Goal: Contribute content

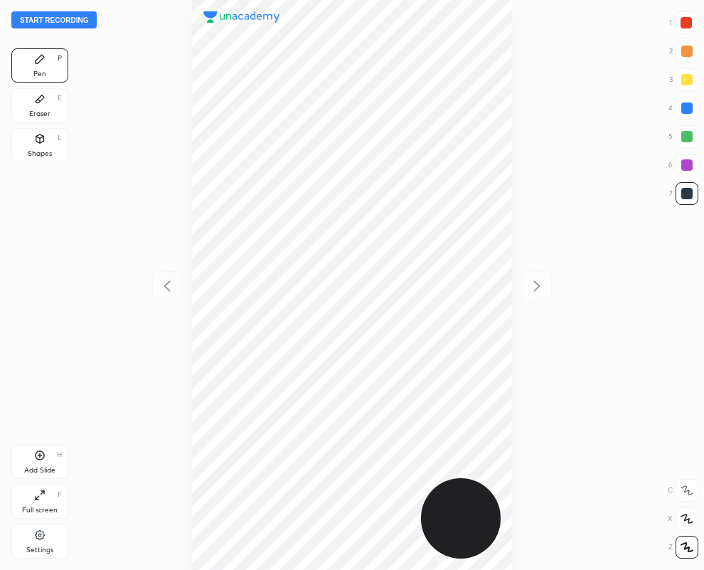
scroll to position [570, 477]
click at [686, 26] on div at bounding box center [686, 22] width 11 height 11
drag, startPoint x: 687, startPoint y: 196, endPoint x: 667, endPoint y: 203, distance: 21.2
click at [688, 194] on div at bounding box center [686, 193] width 11 height 11
drag, startPoint x: 686, startPoint y: 20, endPoint x: 647, endPoint y: 39, distance: 42.9
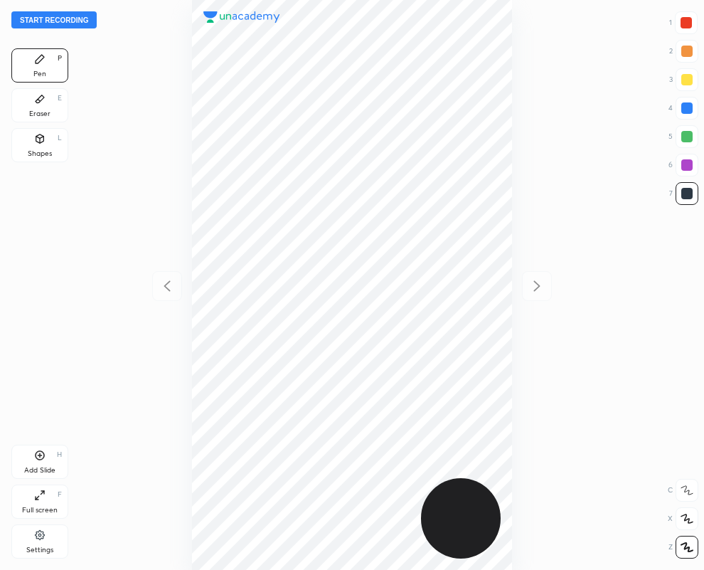
click at [686, 22] on div at bounding box center [686, 22] width 11 height 11
drag, startPoint x: 41, startPoint y: 468, endPoint x: 31, endPoint y: 468, distance: 10.7
click at [38, 468] on div "Add Slide" at bounding box center [39, 470] width 31 height 7
click at [701, 107] on div "Start recording 1 2 3 4 5 6 7 R O A L C X Z Erase all C X Z Pen P Eraser E Shap…" at bounding box center [352, 285] width 704 height 570
drag, startPoint x: 692, startPoint y: 108, endPoint x: 668, endPoint y: 111, distance: 24.4
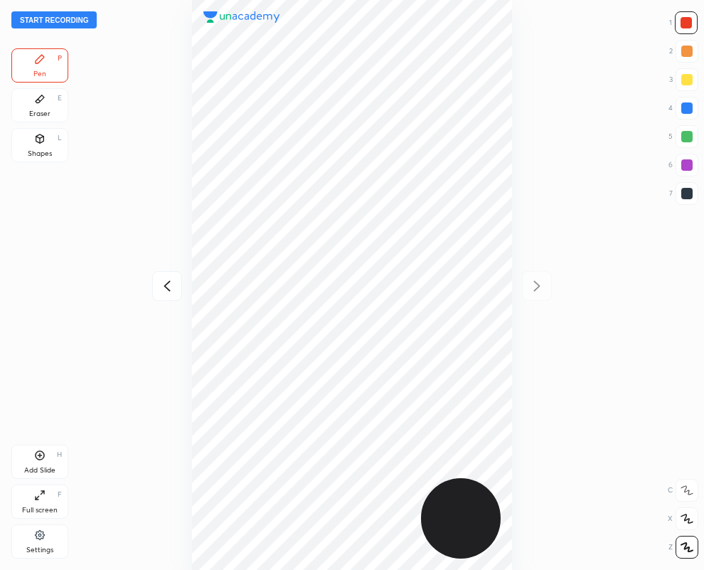
click at [691, 108] on div at bounding box center [686, 107] width 11 height 11
click at [41, 108] on div "Eraser E" at bounding box center [39, 105] width 57 height 34
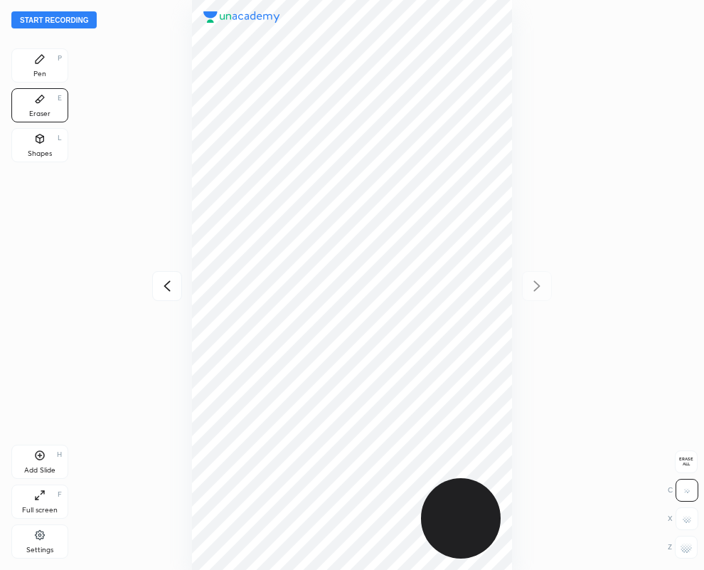
click at [32, 57] on div "Pen P" at bounding box center [39, 65] width 57 height 34
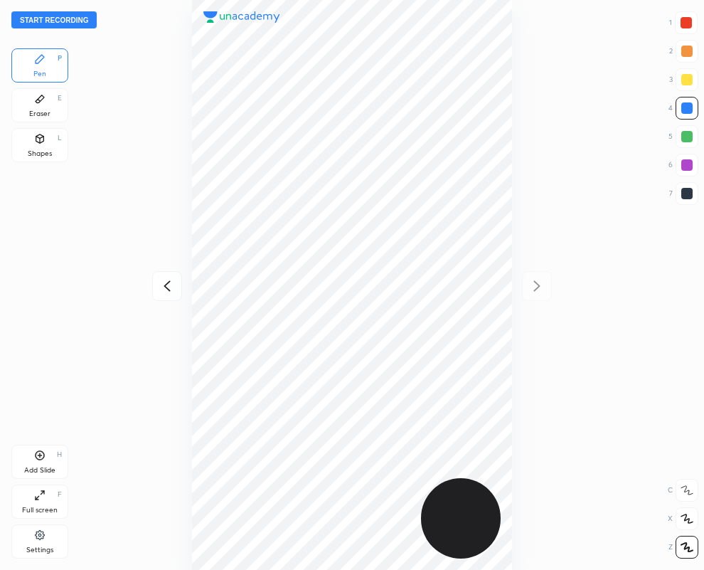
drag, startPoint x: 689, startPoint y: 23, endPoint x: 649, endPoint y: 37, distance: 42.1
click at [691, 25] on div at bounding box center [686, 22] width 11 height 11
click at [689, 192] on div at bounding box center [686, 193] width 11 height 11
click at [692, 107] on div at bounding box center [686, 107] width 11 height 11
click at [697, 193] on div at bounding box center [687, 193] width 23 height 23
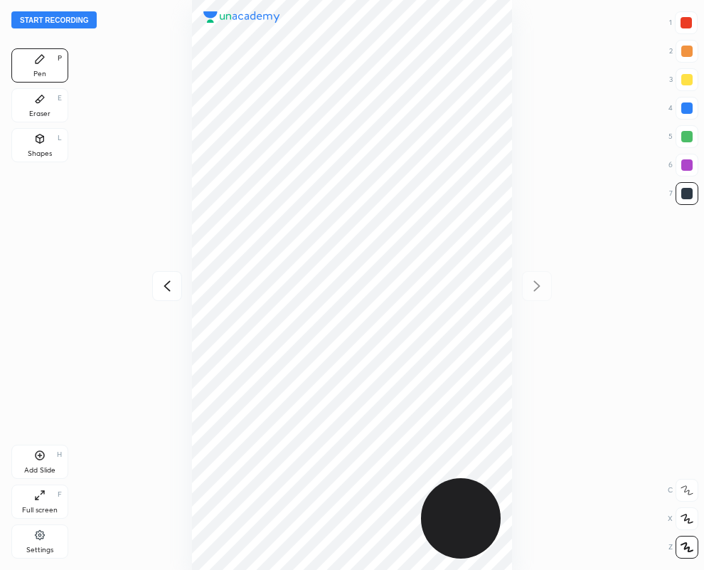
click at [168, 287] on icon at bounding box center [167, 285] width 17 height 17
click at [531, 285] on icon at bounding box center [537, 285] width 17 height 17
drag, startPoint x: 691, startPoint y: 108, endPoint x: 619, endPoint y: 122, distance: 73.8
click at [691, 110] on div at bounding box center [686, 107] width 11 height 11
click at [696, 196] on div at bounding box center [687, 193] width 23 height 23
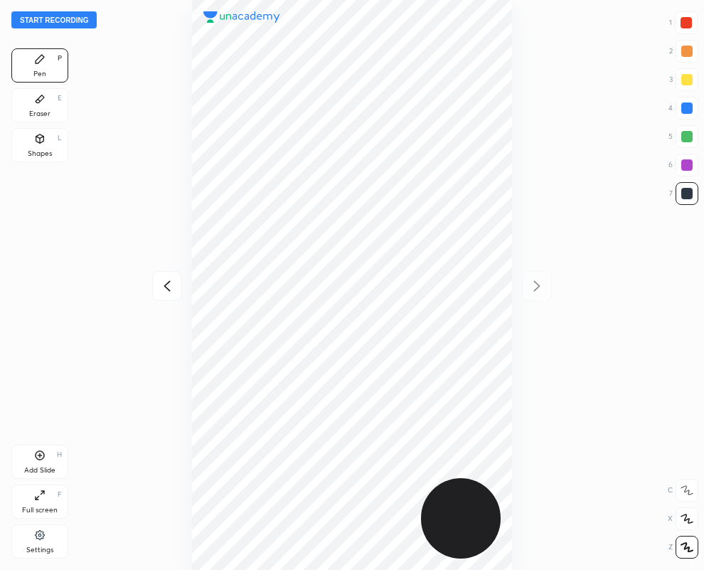
click at [39, 105] on div "Eraser E" at bounding box center [39, 105] width 57 height 34
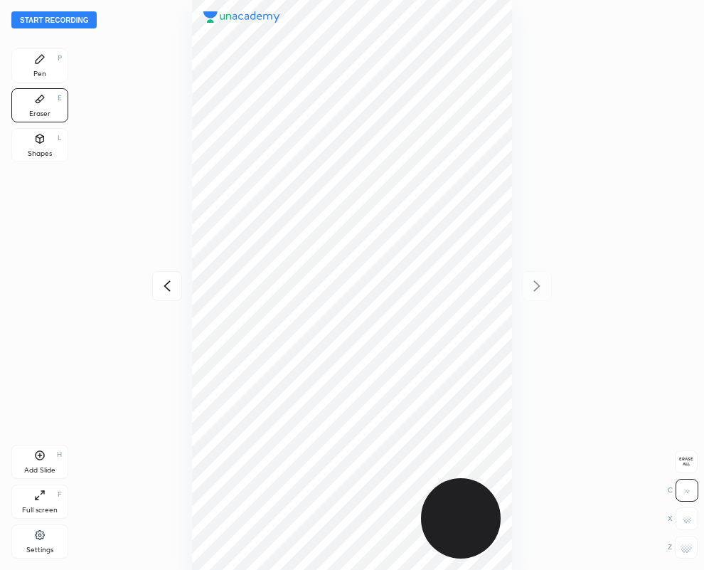
click at [60, 65] on div "Pen P" at bounding box center [39, 65] width 57 height 34
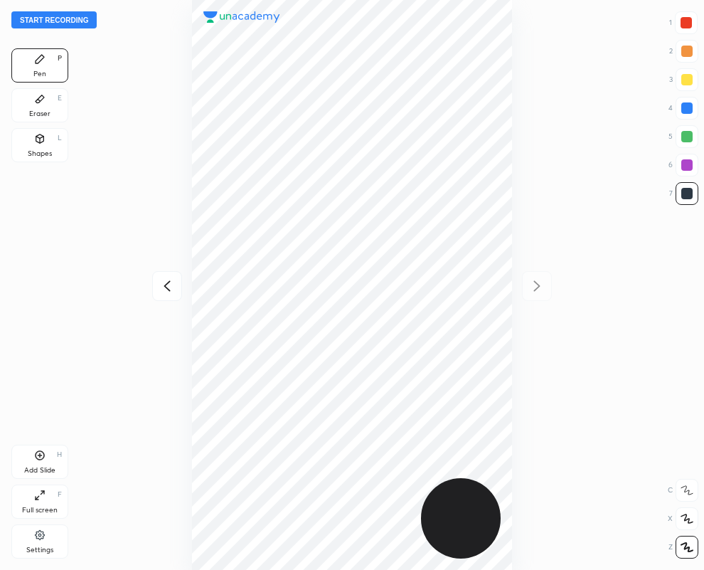
click at [686, 23] on div at bounding box center [686, 22] width 11 height 11
click at [687, 193] on div at bounding box center [686, 193] width 11 height 11
click at [691, 111] on div at bounding box center [686, 107] width 11 height 11
click at [691, 193] on div at bounding box center [686, 193] width 11 height 11
drag, startPoint x: 691, startPoint y: 23, endPoint x: 667, endPoint y: 33, distance: 25.5
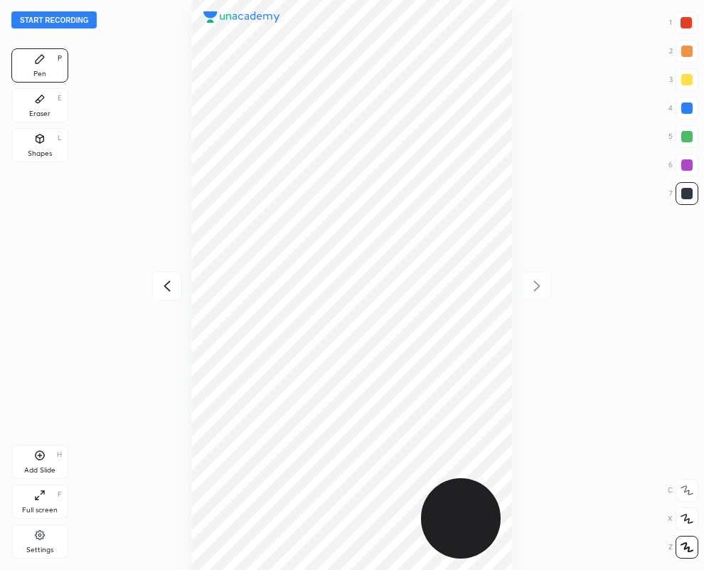
click at [691, 25] on div at bounding box center [686, 22] width 23 height 23
click at [687, 166] on div at bounding box center [686, 164] width 11 height 11
click at [164, 281] on icon at bounding box center [167, 285] width 17 height 17
click at [39, 22] on button "Start recording" at bounding box center [53, 19] width 85 height 17
click at [686, 196] on div at bounding box center [686, 193] width 11 height 11
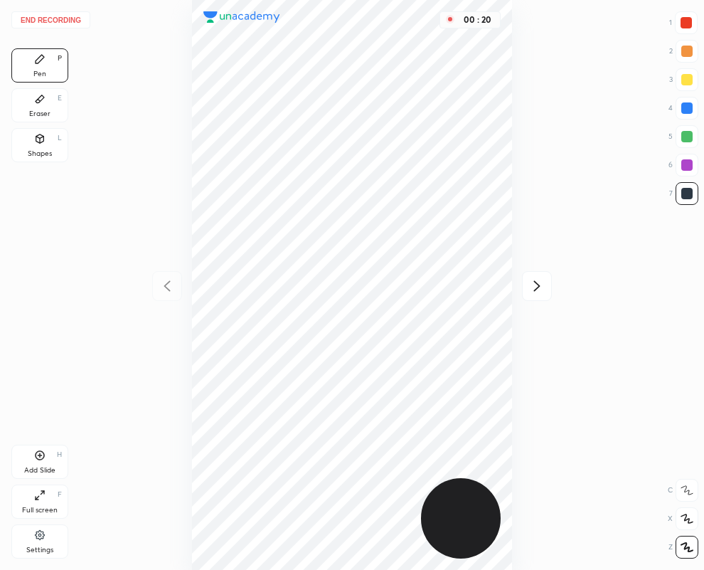
drag, startPoint x: 686, startPoint y: 23, endPoint x: 545, endPoint y: 31, distance: 141.1
click at [684, 22] on div at bounding box center [686, 22] width 11 height 11
click at [537, 285] on icon at bounding box center [537, 285] width 17 height 17
click at [51, 16] on button "End recording" at bounding box center [50, 19] width 79 height 17
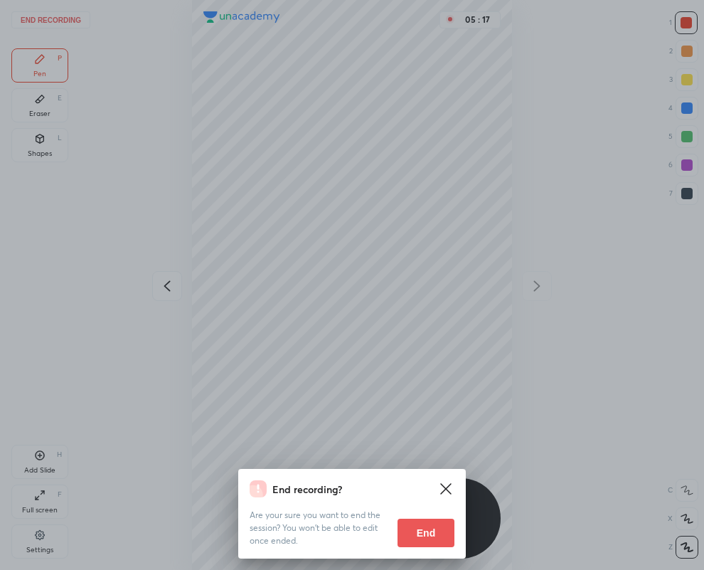
click at [430, 530] on button "End" at bounding box center [426, 533] width 57 height 28
